Goal: Find specific page/section: Find specific page/section

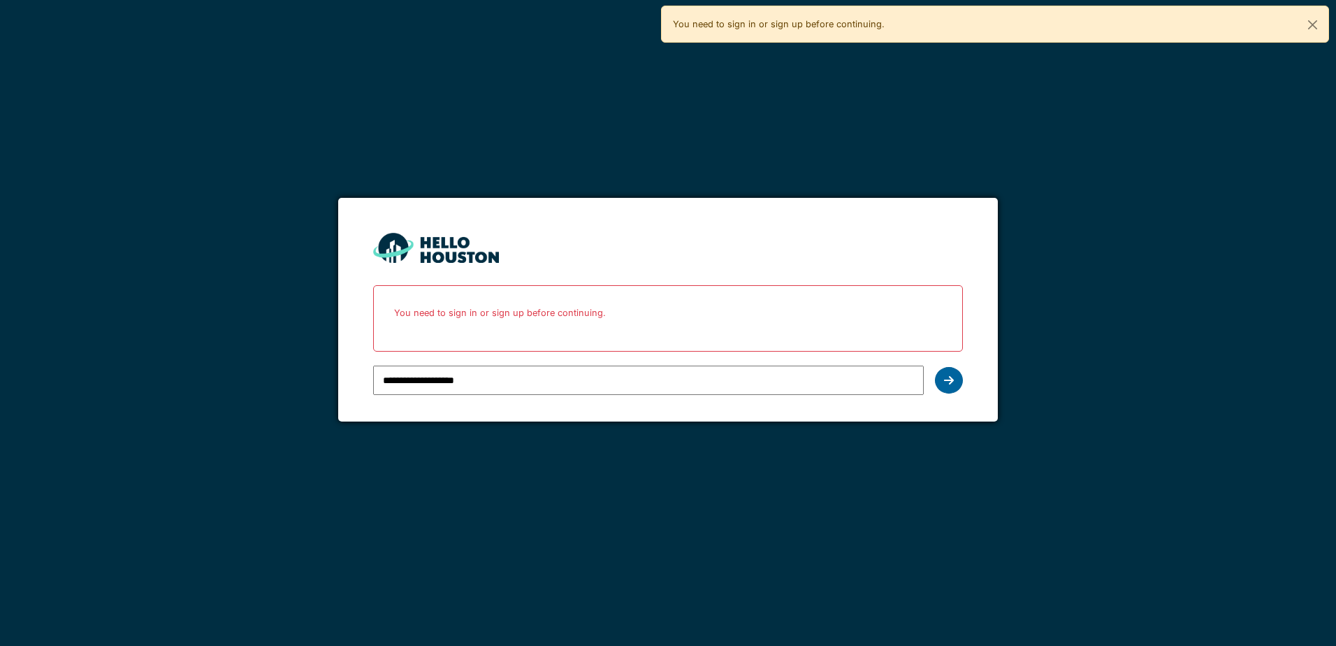
click at [957, 377] on div at bounding box center [949, 380] width 28 height 27
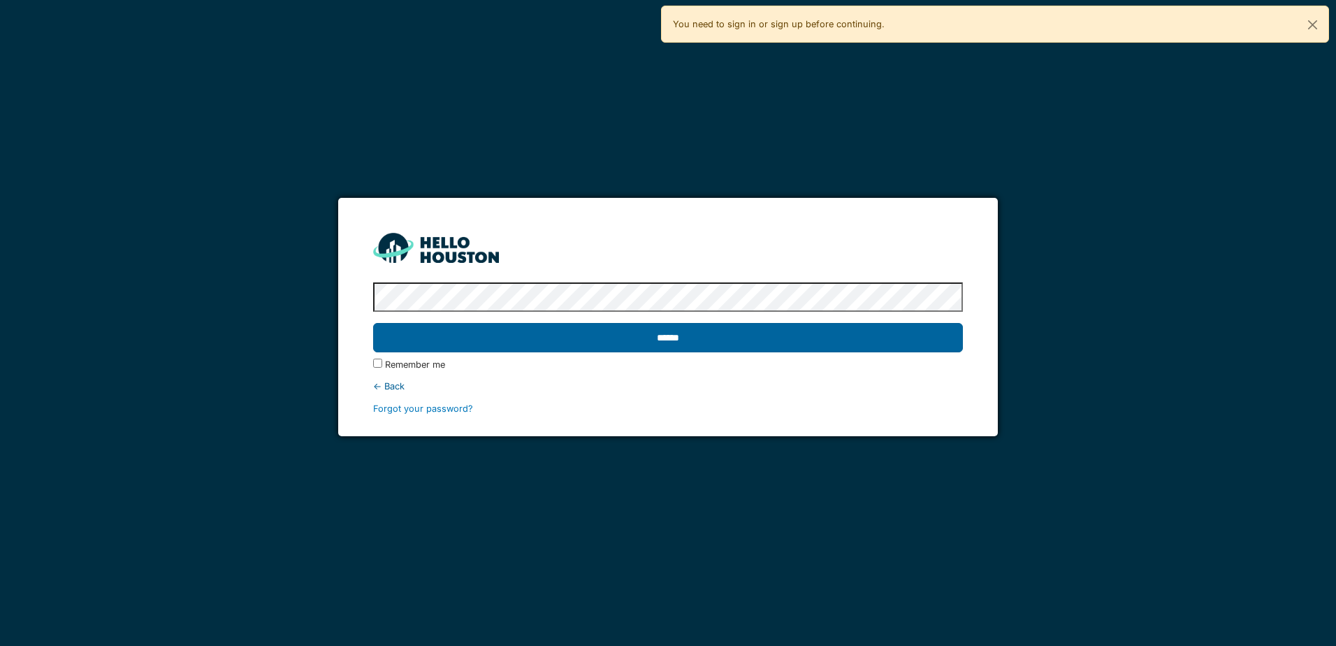
click at [453, 340] on input "******" at bounding box center [667, 337] width 589 height 29
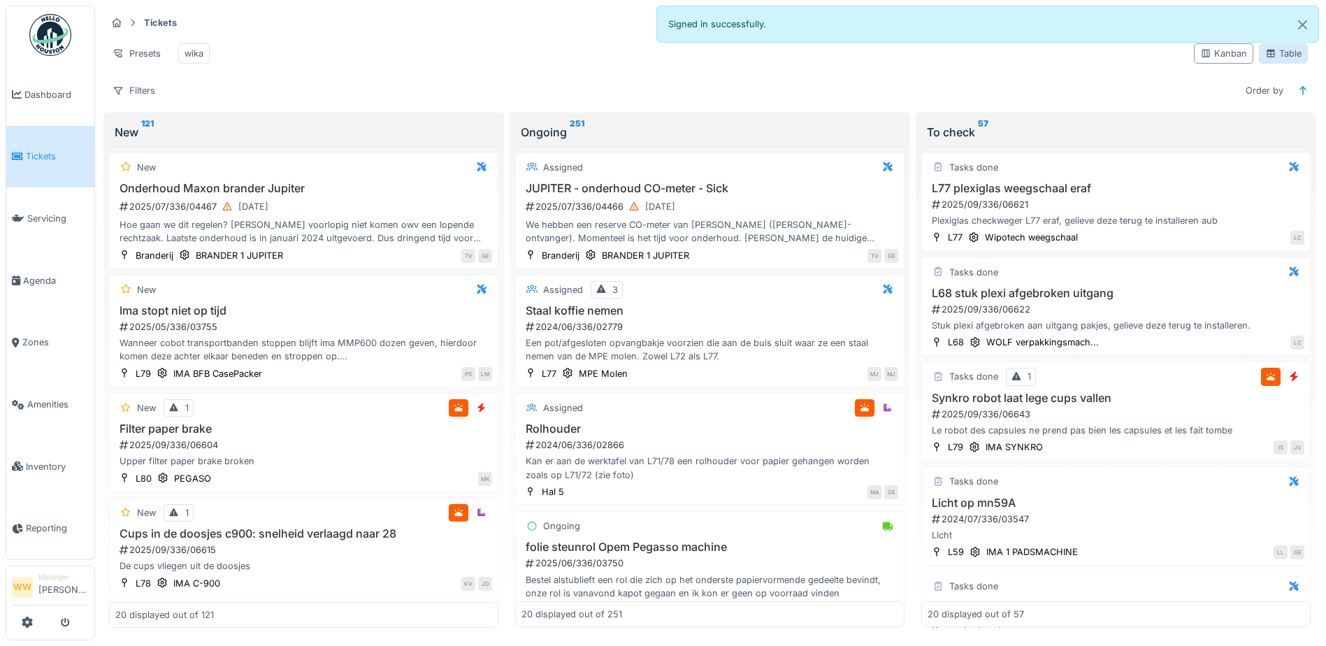
click at [1288, 60] on div "Table" at bounding box center [1283, 53] width 36 height 13
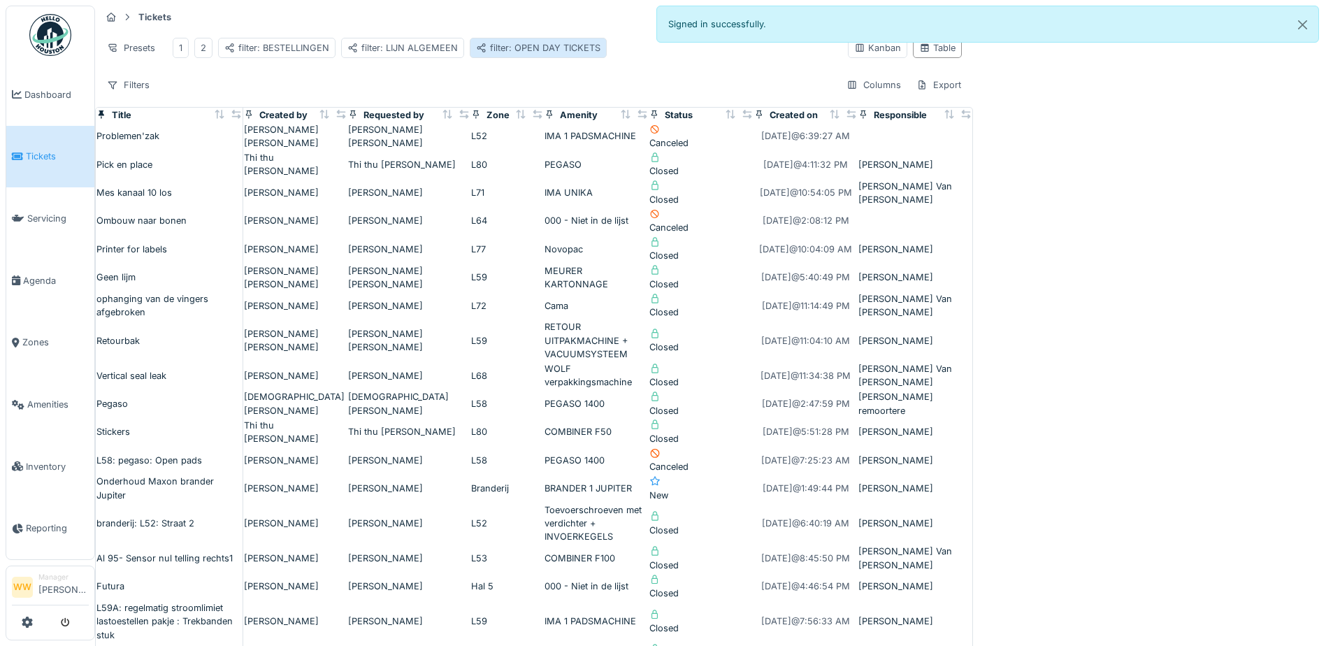
click at [549, 55] on div "filter: OPEN DAY TICKETS" at bounding box center [538, 47] width 124 height 13
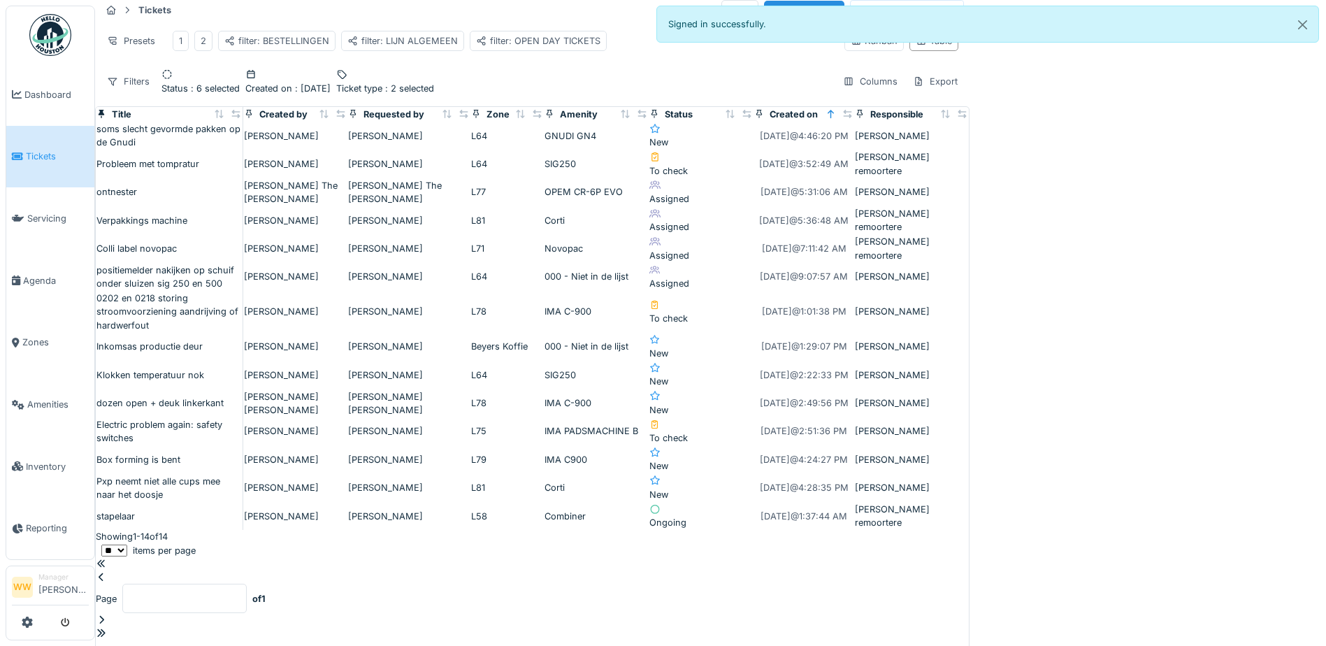
scroll to position [9, 0]
click at [551, 45] on div "filter: OPEN DAY TICKETS" at bounding box center [538, 38] width 124 height 13
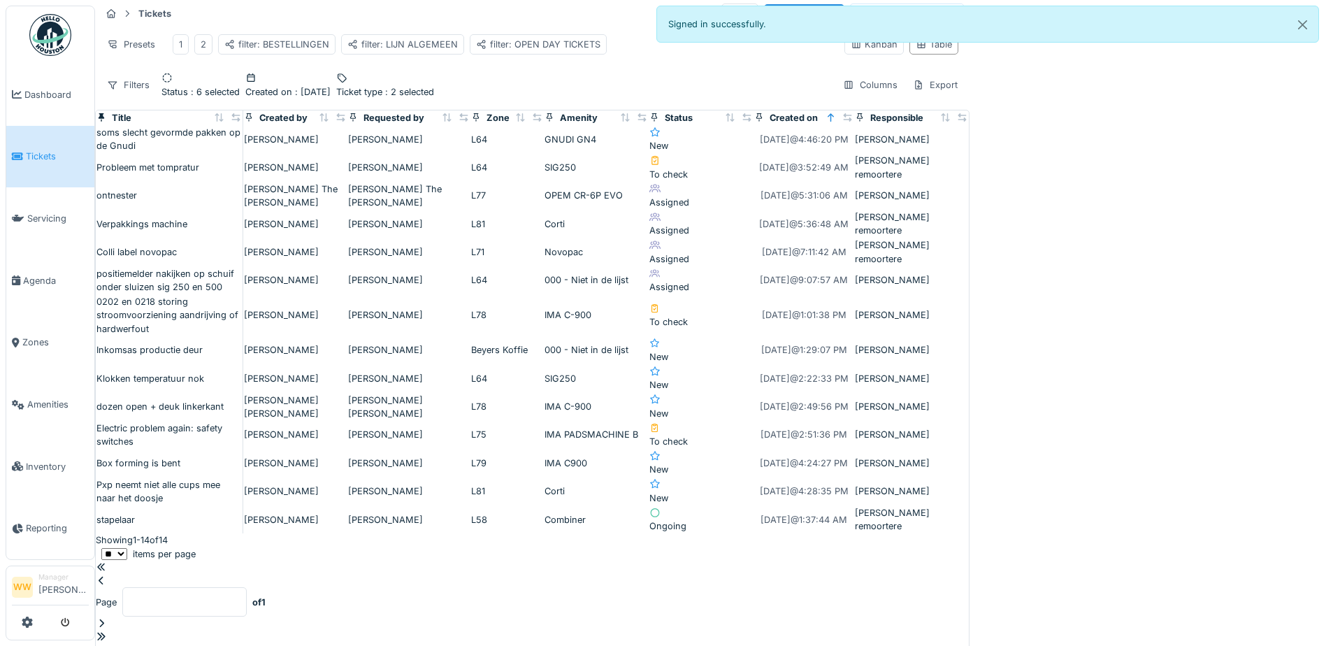
scroll to position [0, 0]
